Goal: Transaction & Acquisition: Book appointment/travel/reservation

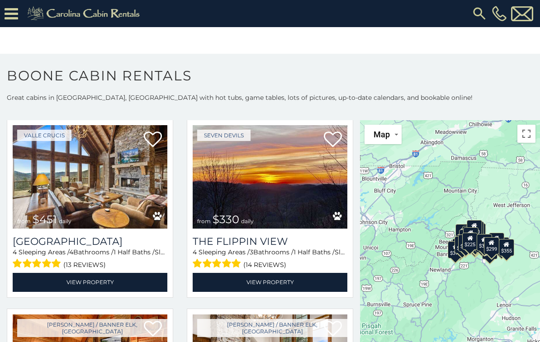
scroll to position [980, 0]
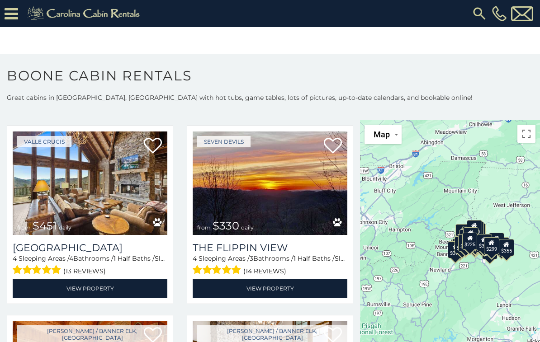
click at [112, 199] on img at bounding box center [90, 184] width 155 height 104
click at [107, 197] on img at bounding box center [90, 184] width 155 height 104
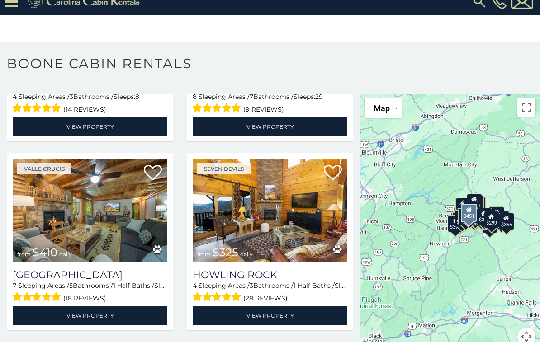
scroll to position [1872, 0]
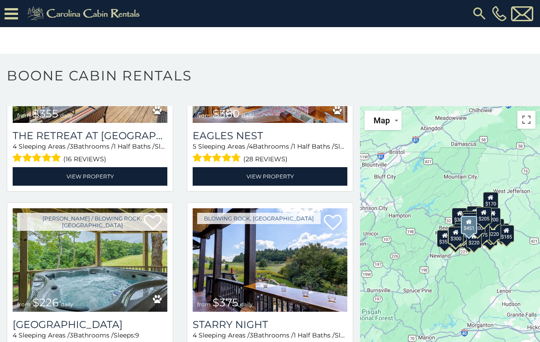
scroll to position [3543, 0]
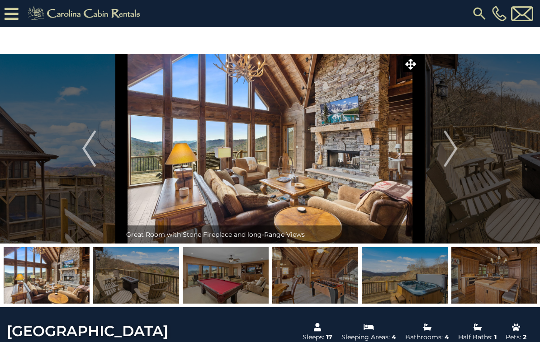
click at [448, 150] on img "Next" at bounding box center [451, 149] width 14 height 36
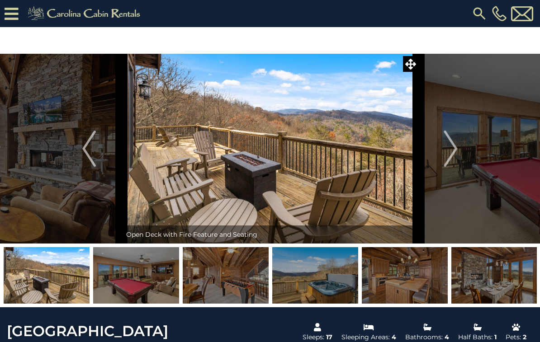
click at [452, 154] on img "Next" at bounding box center [451, 149] width 14 height 36
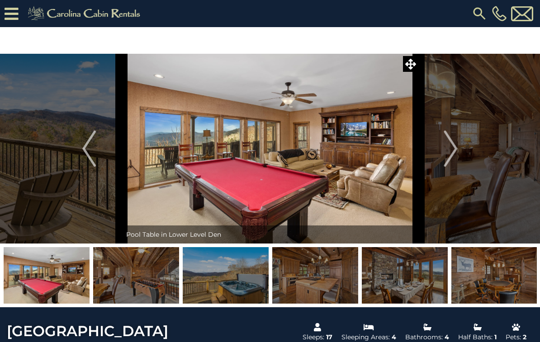
click at [455, 155] on img "Next" at bounding box center [451, 149] width 14 height 36
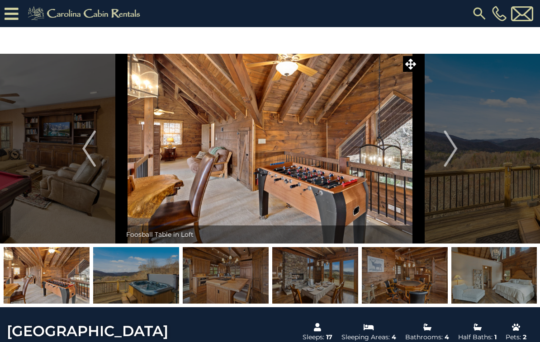
click at [457, 155] on img "Next" at bounding box center [451, 149] width 14 height 36
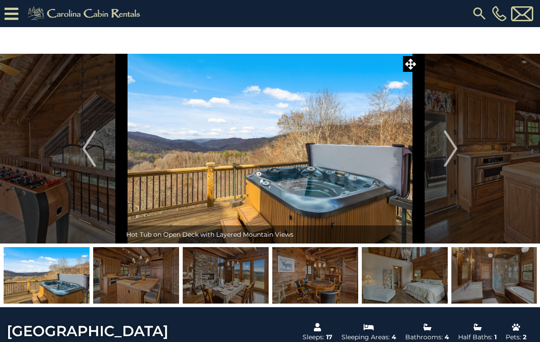
click at [453, 155] on img "Next" at bounding box center [451, 149] width 14 height 36
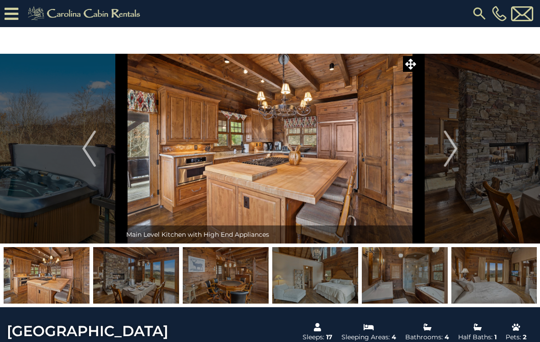
click at [457, 153] on img "Next" at bounding box center [451, 149] width 14 height 36
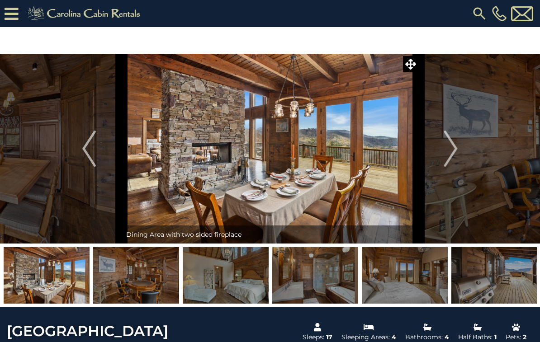
click at [454, 159] on img "Next" at bounding box center [451, 149] width 14 height 36
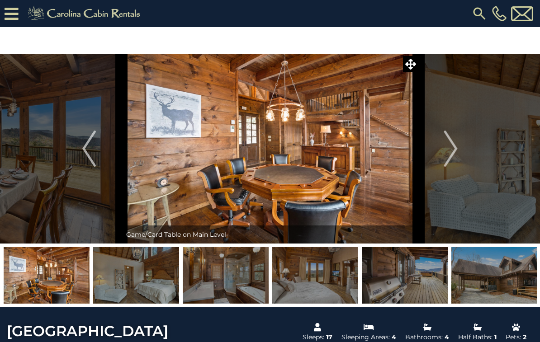
click at [453, 155] on img "Next" at bounding box center [451, 149] width 14 height 36
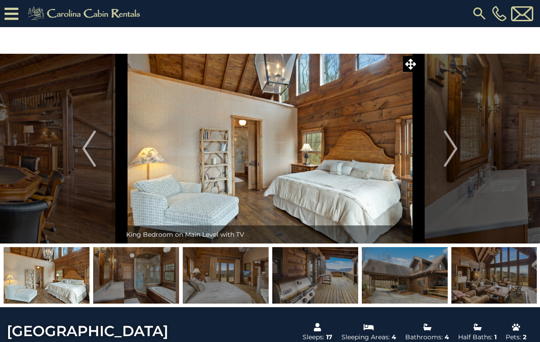
click at [449, 148] on img "Next" at bounding box center [451, 149] width 14 height 36
